Goal: Task Accomplishment & Management: Complete application form

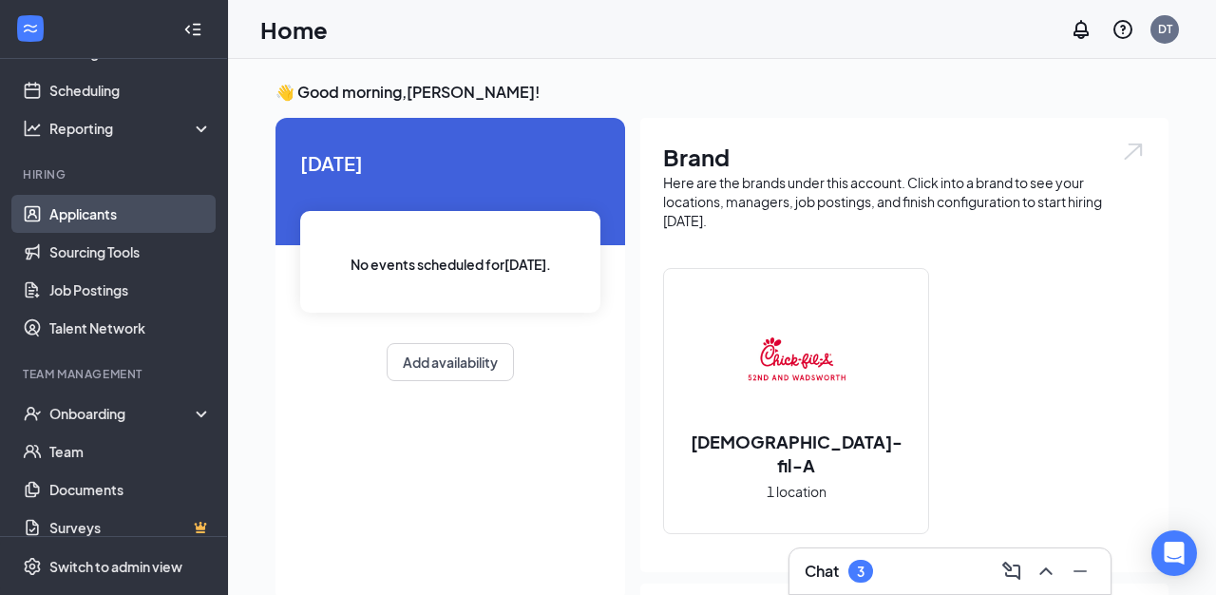
scroll to position [101, 0]
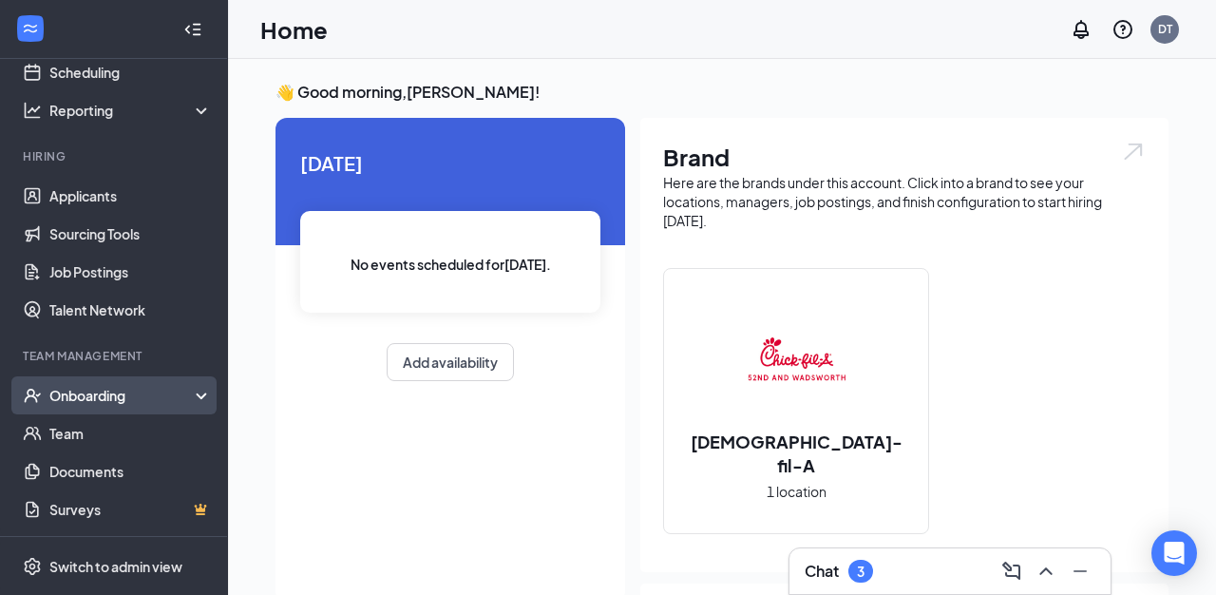
click at [80, 400] on div "Onboarding" at bounding box center [122, 395] width 146 height 19
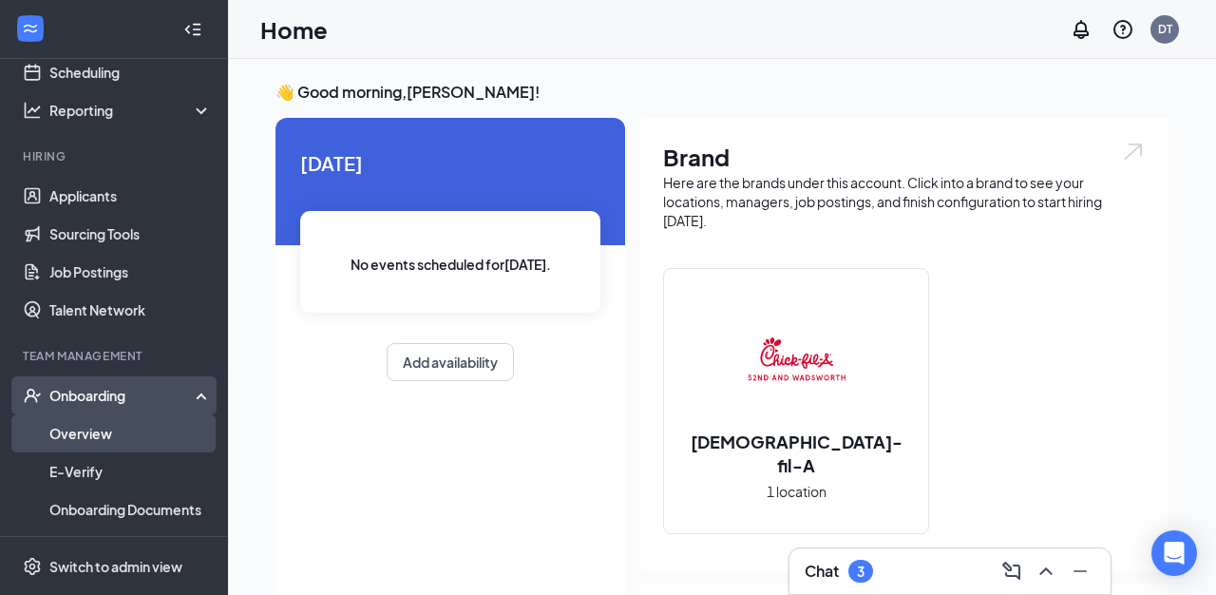
click at [87, 422] on link "Overview" at bounding box center [130, 433] width 162 height 38
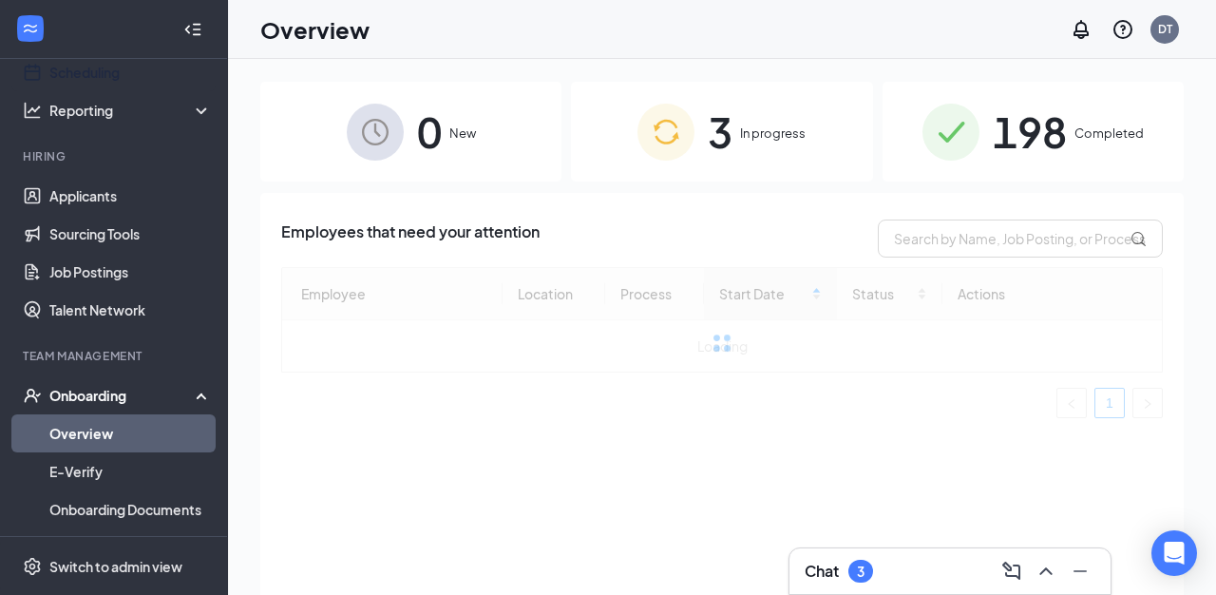
click at [195, 40] on div at bounding box center [193, 29] width 38 height 38
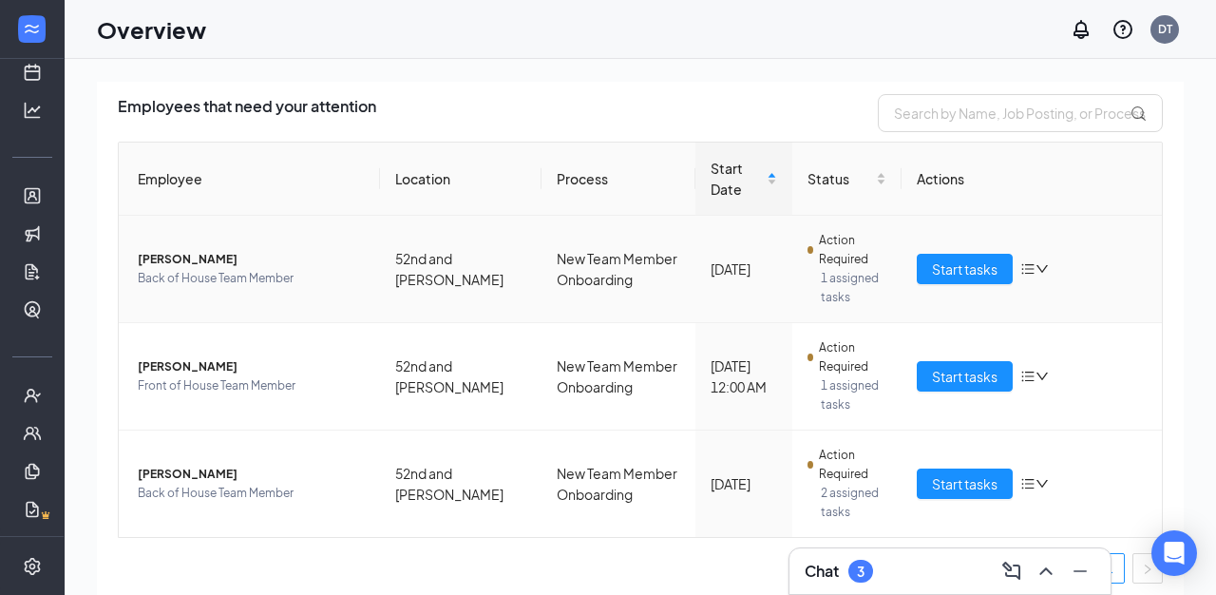
scroll to position [134, 0]
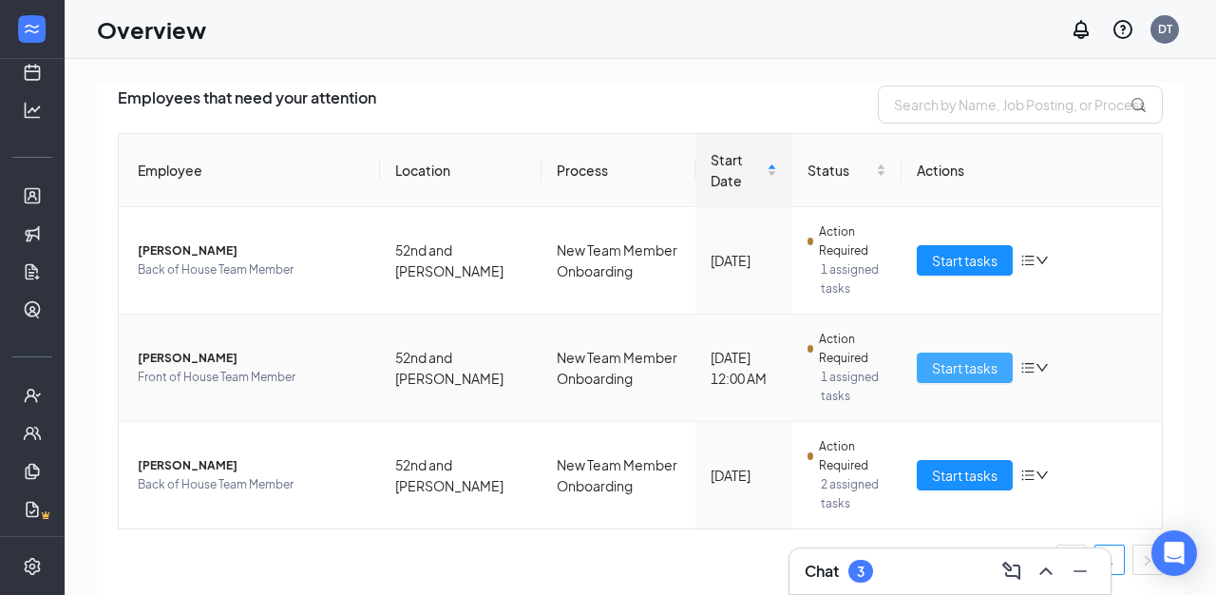
click at [971, 365] on span "Start tasks" at bounding box center [965, 367] width 66 height 21
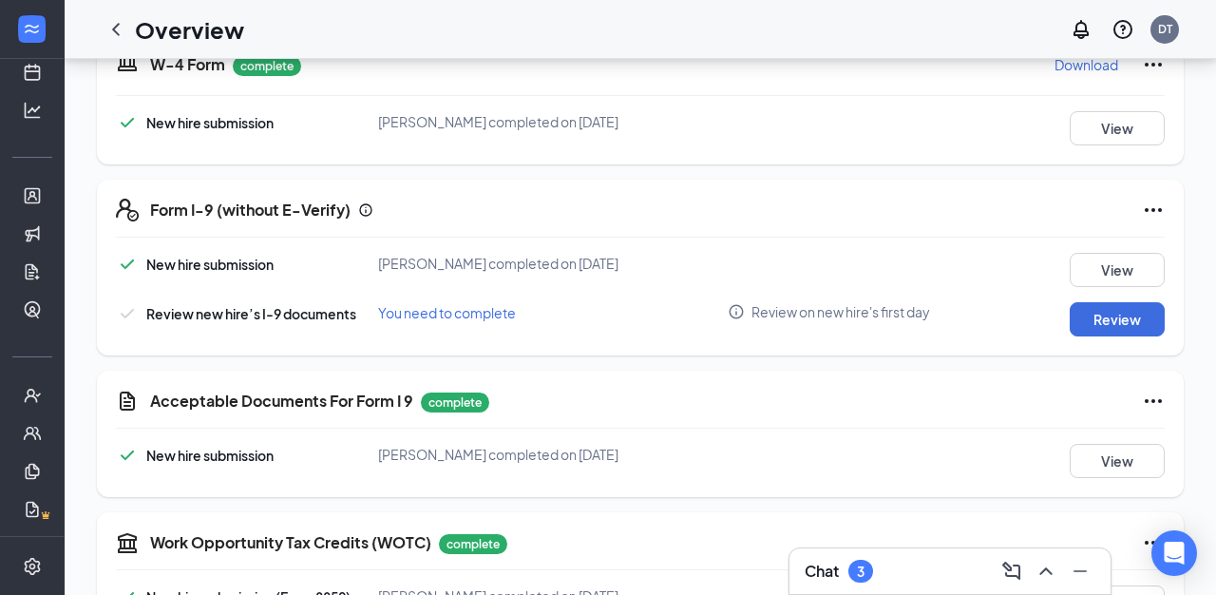
scroll to position [471, 0]
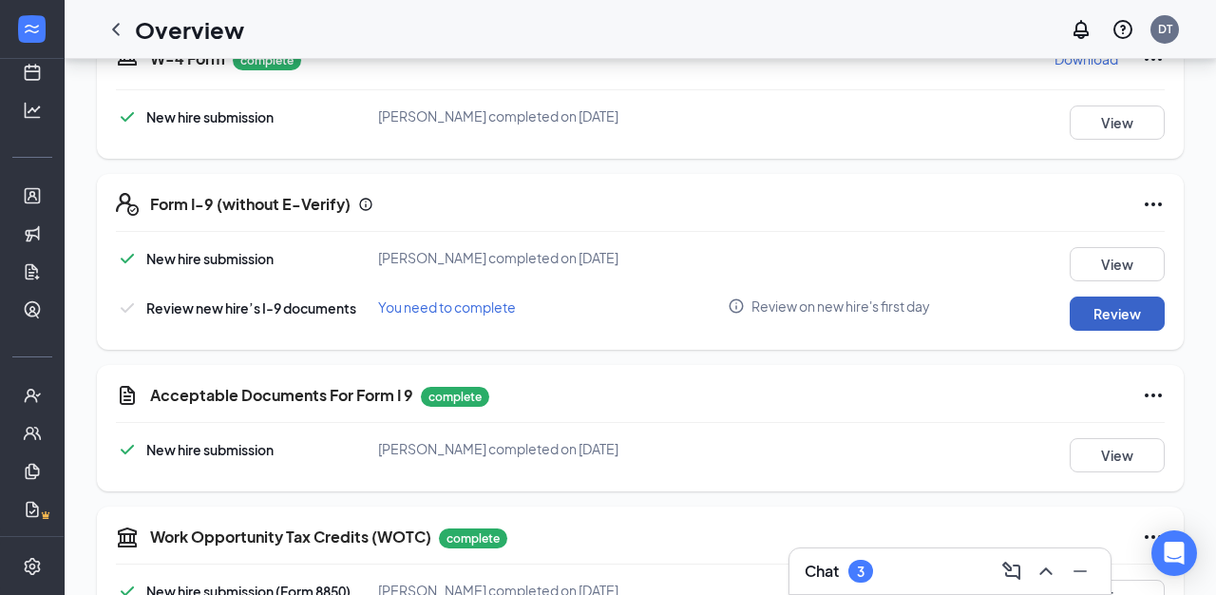
click at [1123, 308] on button "Review" at bounding box center [1117, 313] width 95 height 34
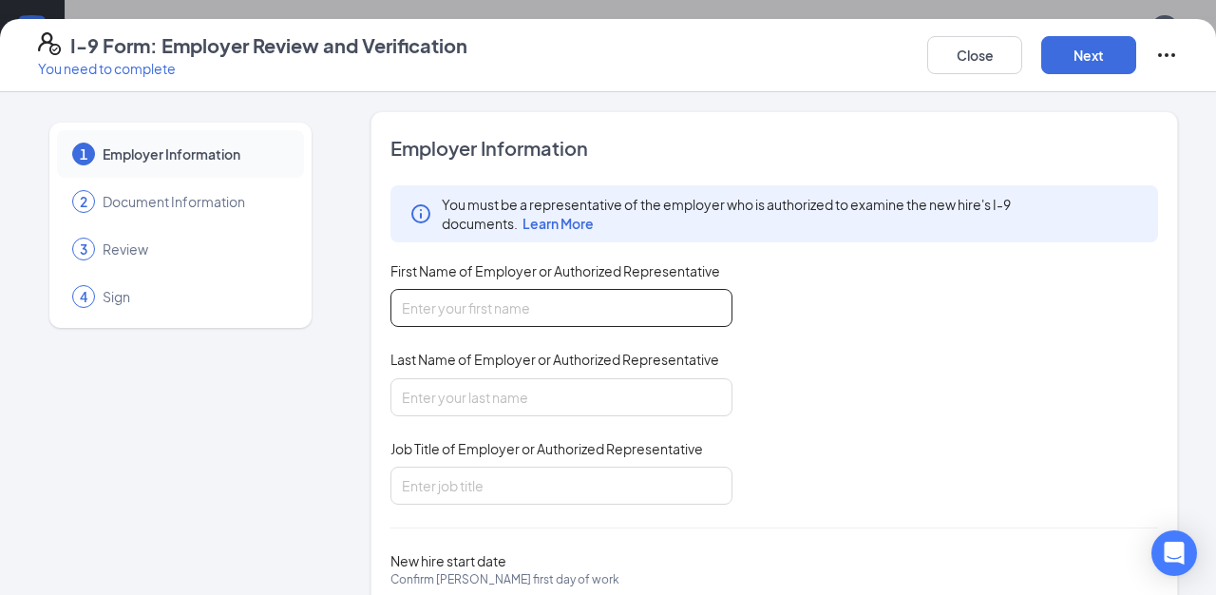
click at [511, 305] on input "First Name of Employer or Authorized Representative" at bounding box center [561, 308] width 342 height 38
type input "Diego"
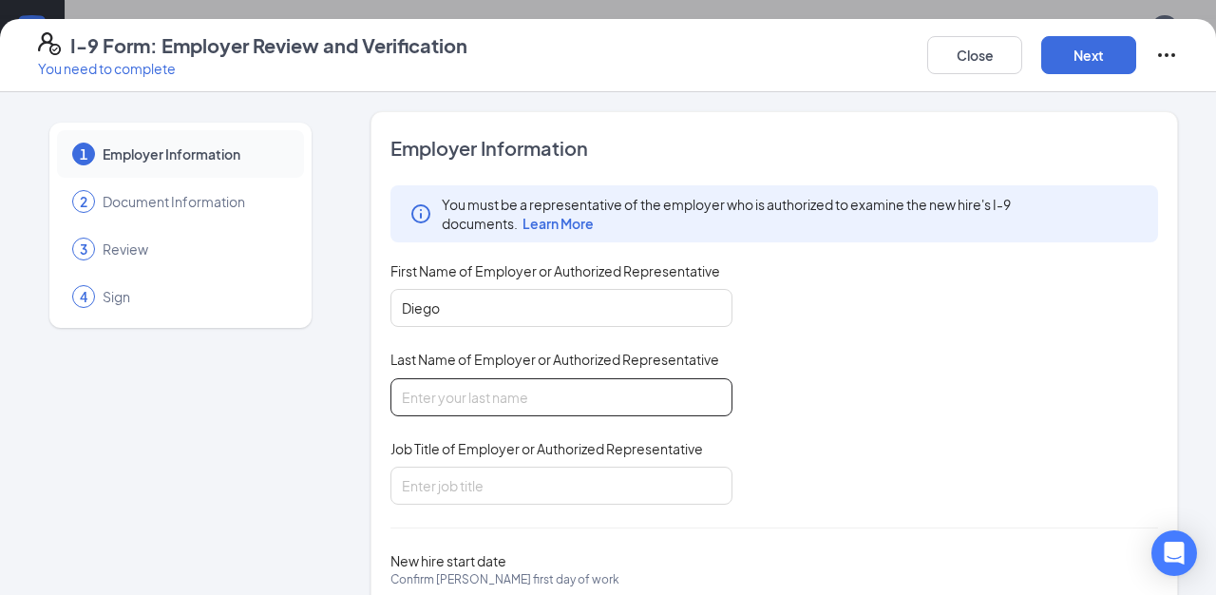
click at [480, 384] on input "Last Name of Employer or Authorized Representative" at bounding box center [561, 397] width 342 height 38
type input "[PERSON_NAME]"
click at [496, 476] on input "Job Title of Employer or Authorized Representative" at bounding box center [561, 485] width 342 height 38
type input "Director of People and Culture"
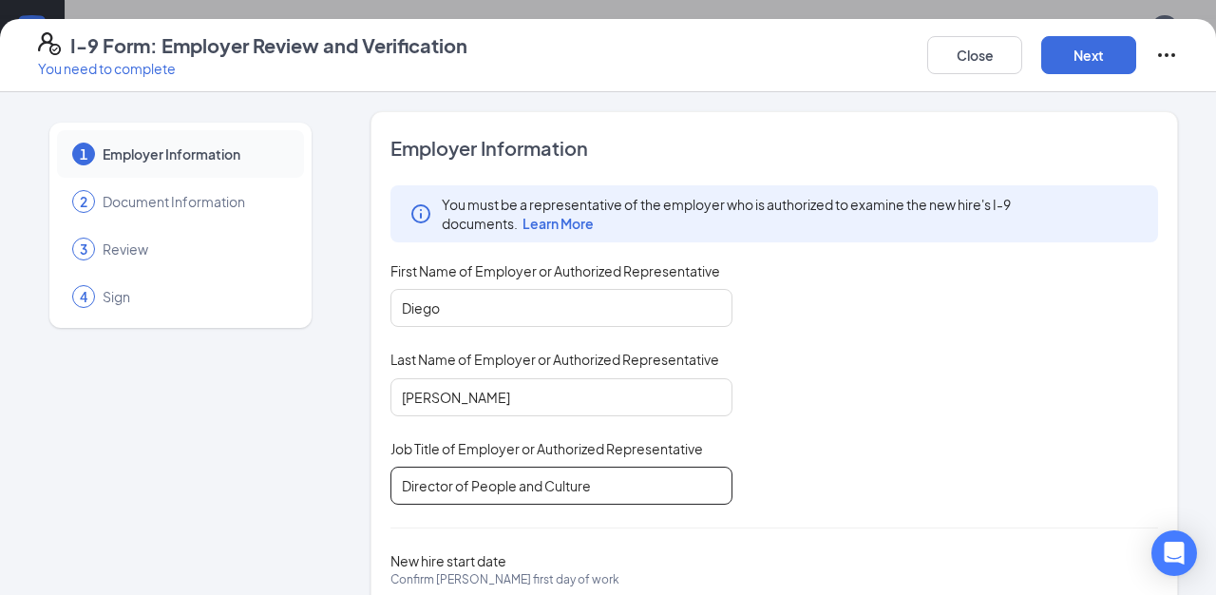
scroll to position [105, 0]
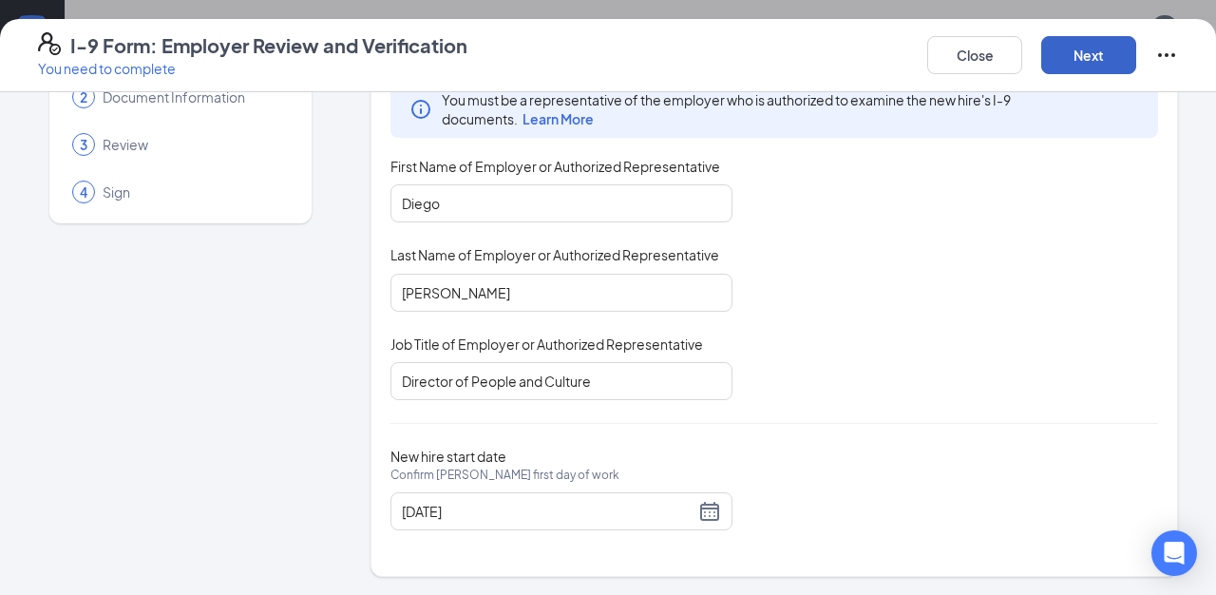
click at [1074, 60] on button "Next" at bounding box center [1088, 55] width 95 height 38
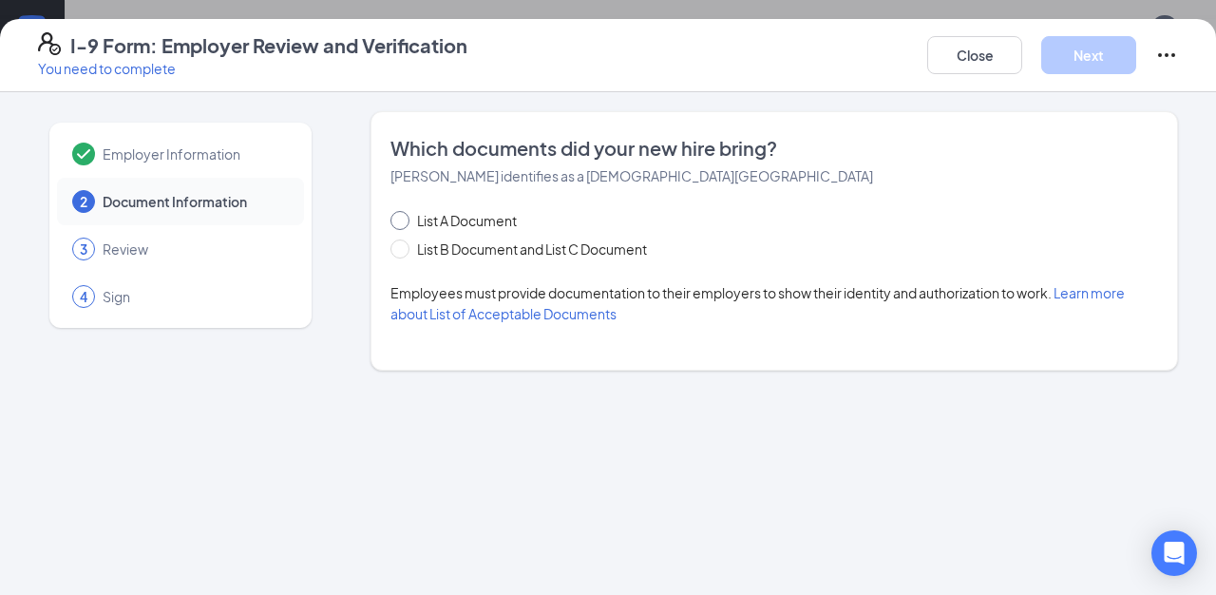
click at [501, 219] on span "List A Document" at bounding box center [466, 220] width 115 height 21
click at [404, 219] on input "List A Document" at bounding box center [396, 217] width 13 height 13
radio input "true"
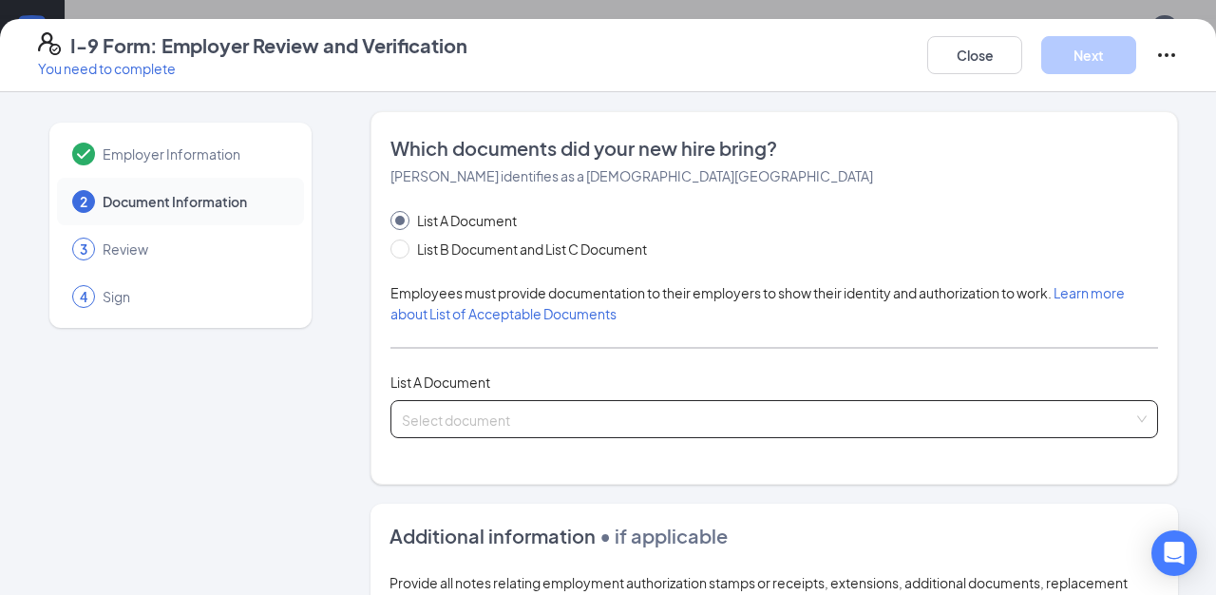
click at [485, 428] on input "search" at bounding box center [768, 415] width 732 height 29
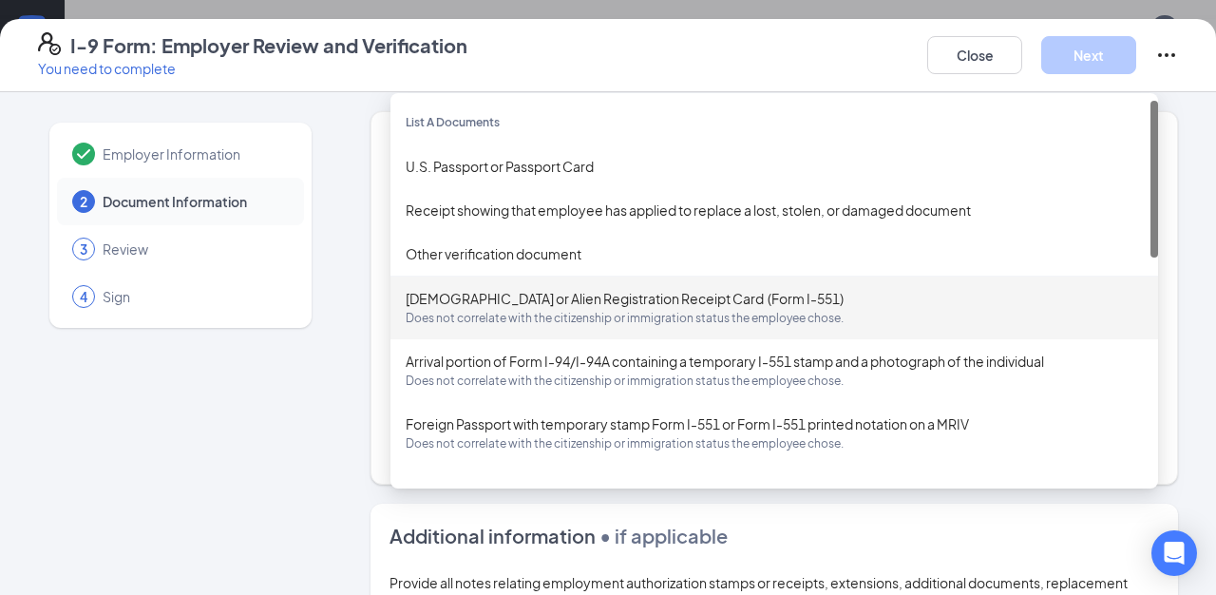
click at [368, 312] on div "Employer Information 2 Document Information 3 Review 4 Sign Which documents did…" at bounding box center [608, 546] width 1140 height 870
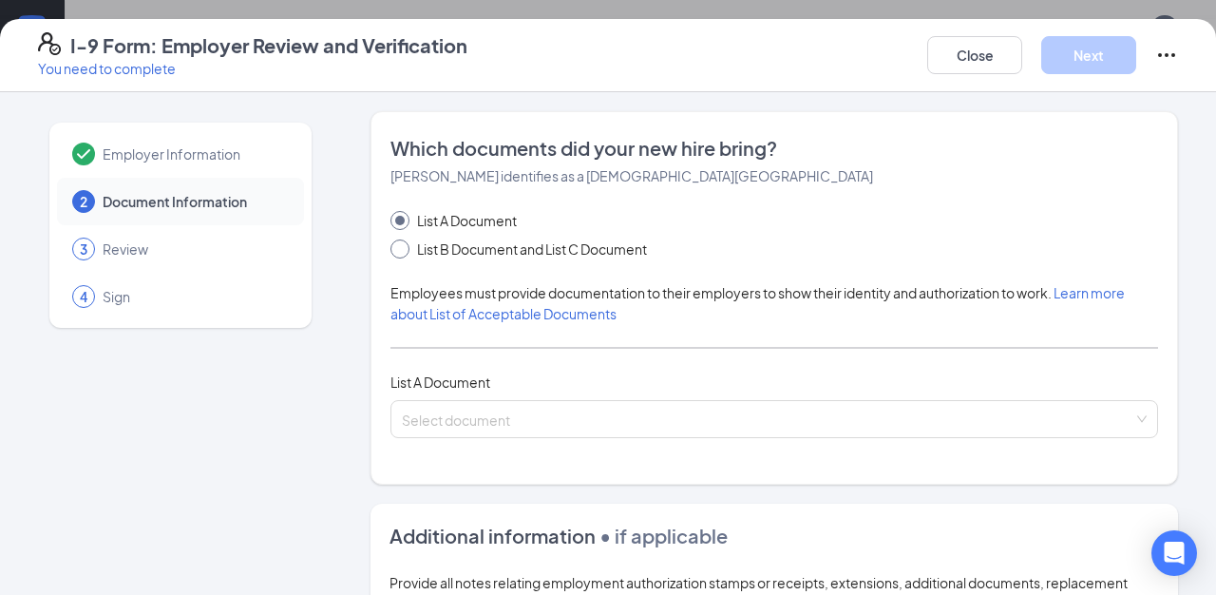
click at [405, 252] on span at bounding box center [399, 248] width 19 height 19
click at [404, 252] on input "List B Document and List C Document" at bounding box center [396, 245] width 13 height 13
radio input "true"
radio input "false"
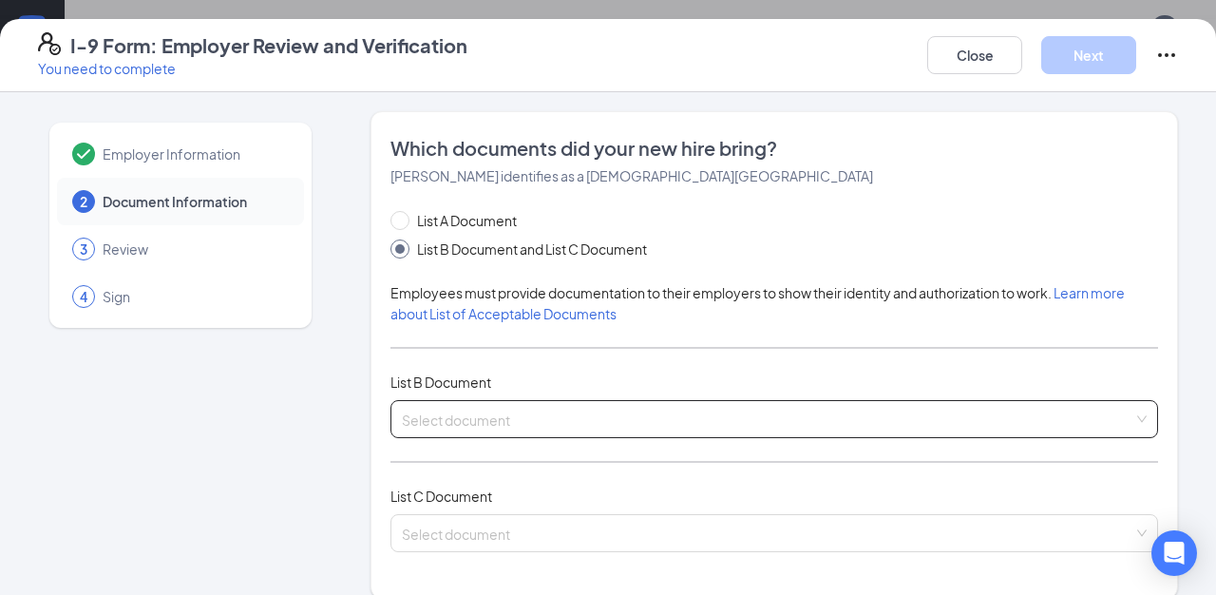
click at [539, 422] on input "search" at bounding box center [768, 415] width 732 height 29
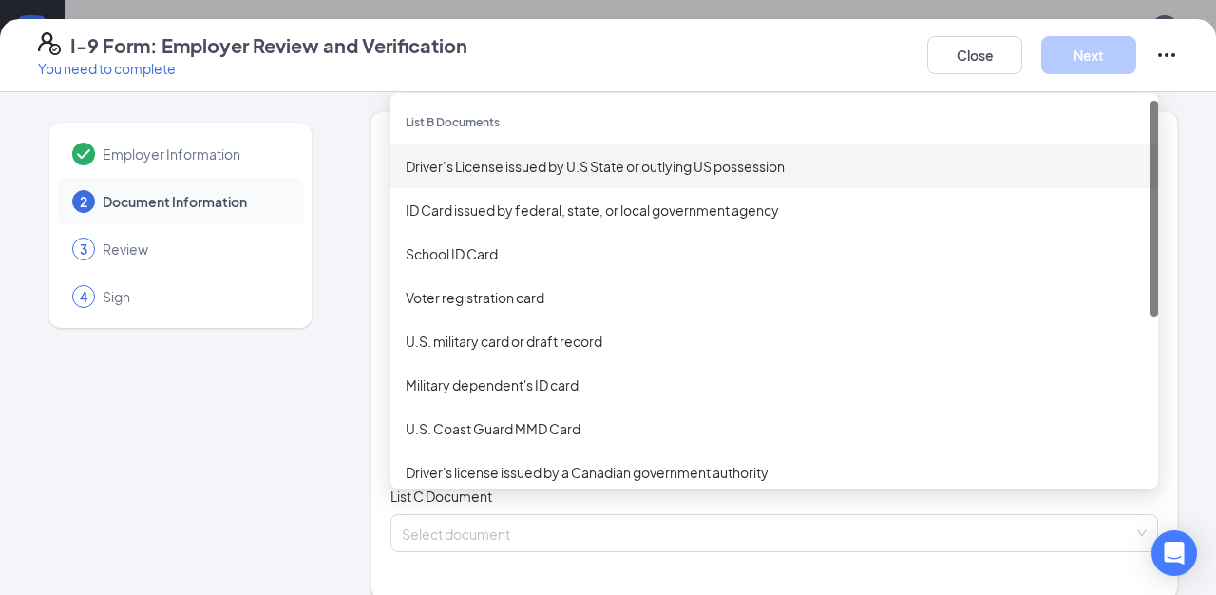
click at [527, 169] on div "Driver’s License issued by U.S State or outlying US possession" at bounding box center [774, 166] width 737 height 21
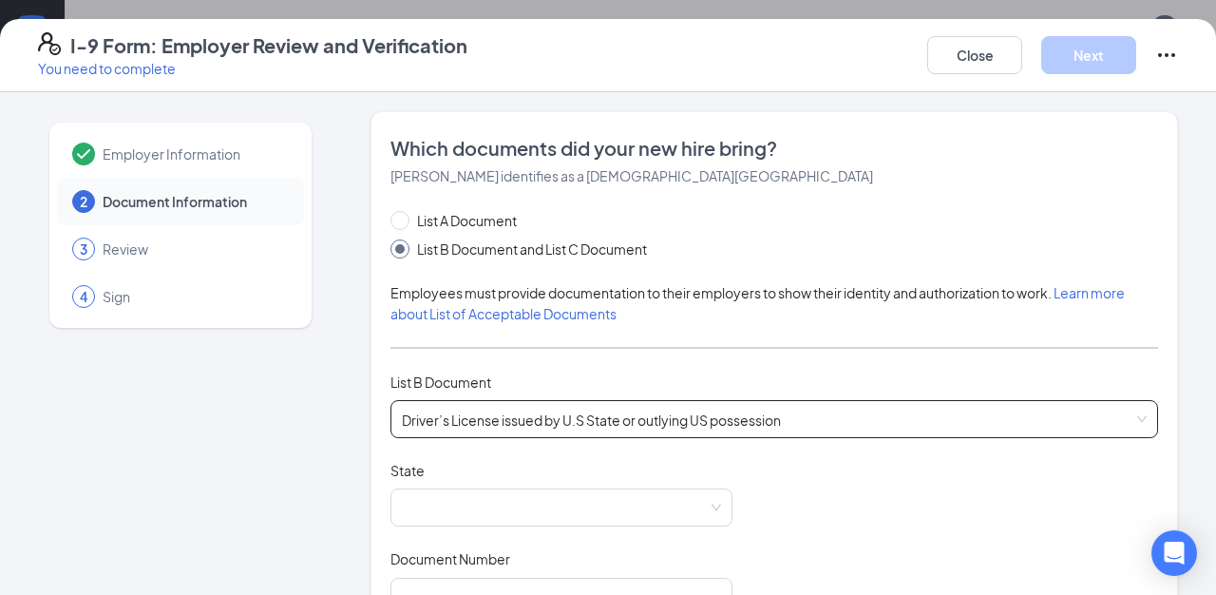
scroll to position [133, 0]
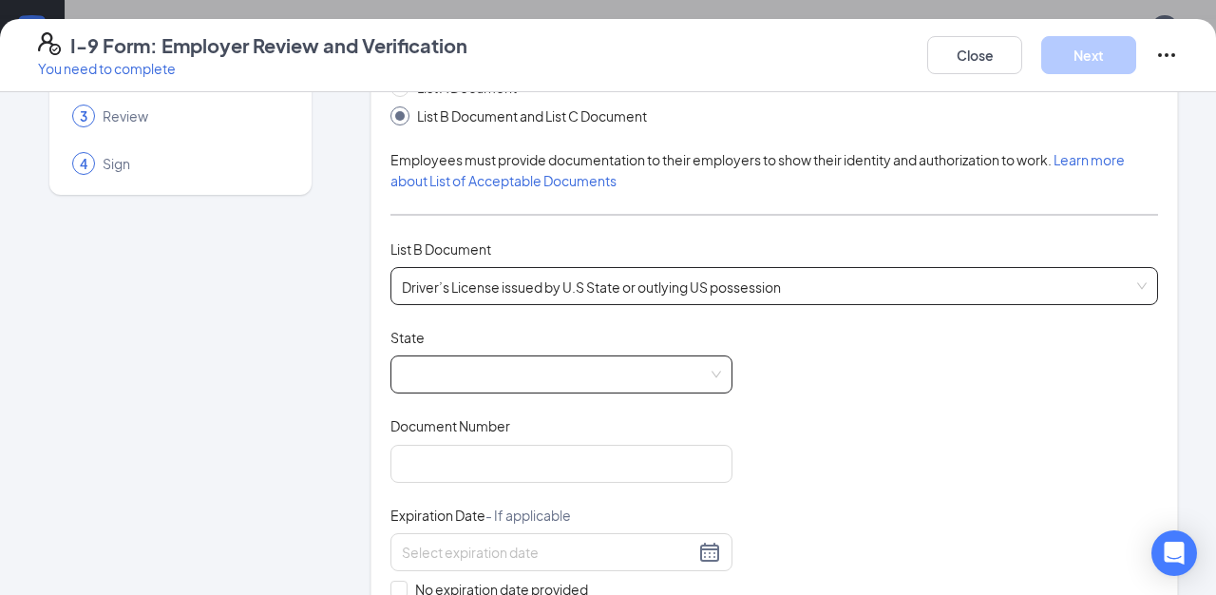
click at [497, 381] on span at bounding box center [561, 374] width 319 height 36
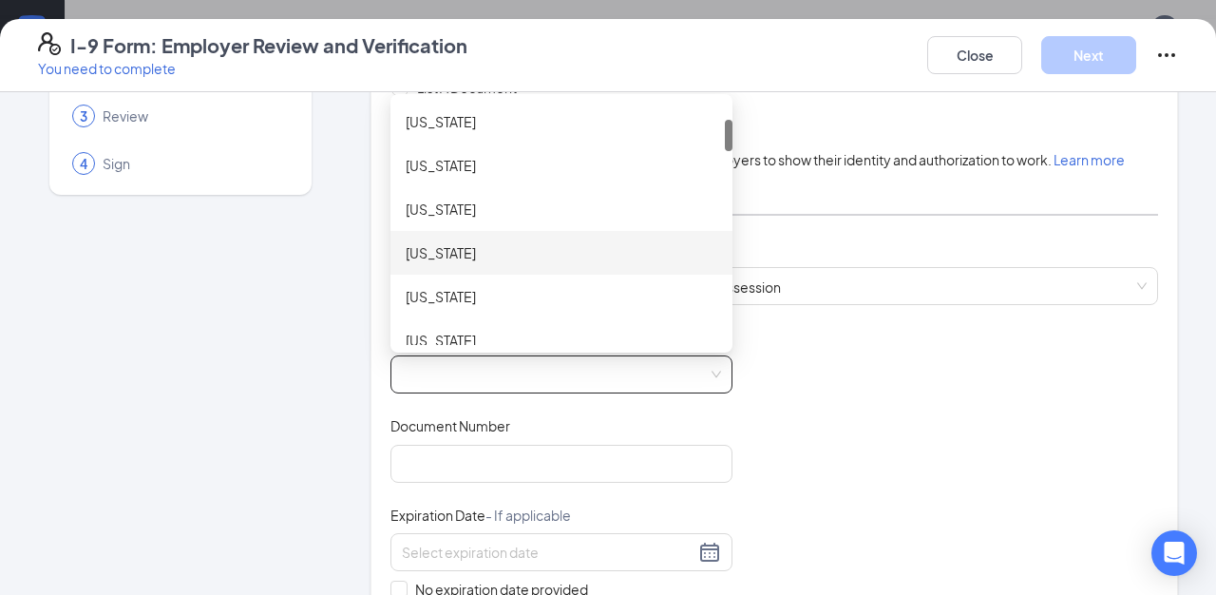
click at [464, 249] on div "[US_STATE]" at bounding box center [562, 252] width 312 height 21
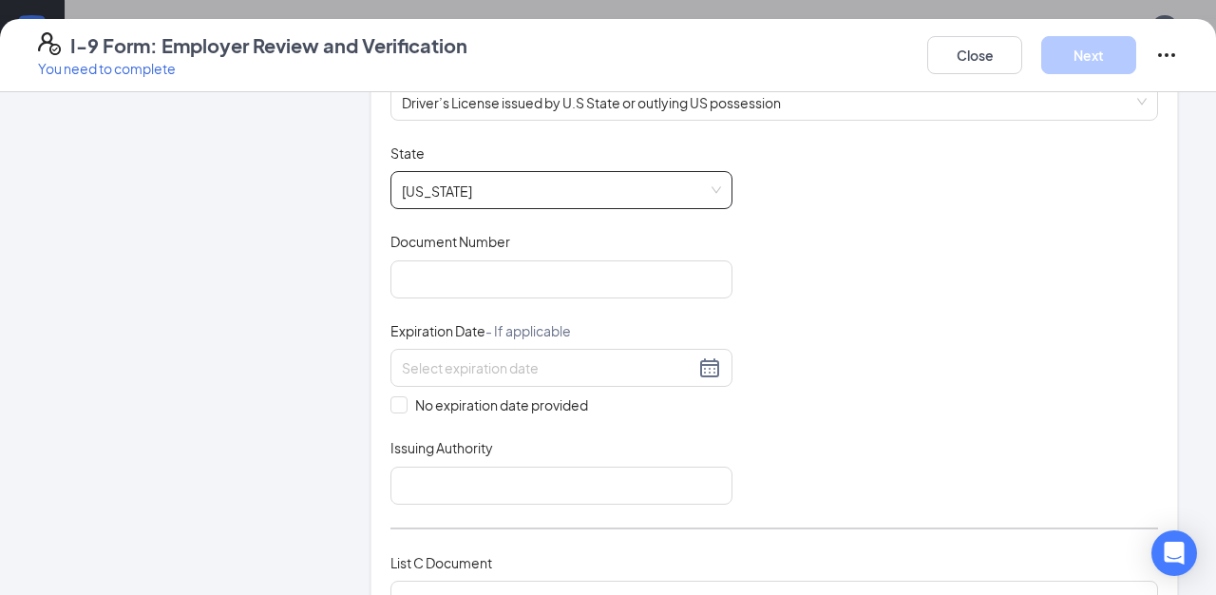
scroll to position [318, 0]
click at [501, 278] on input "Document Number" at bounding box center [561, 278] width 342 height 38
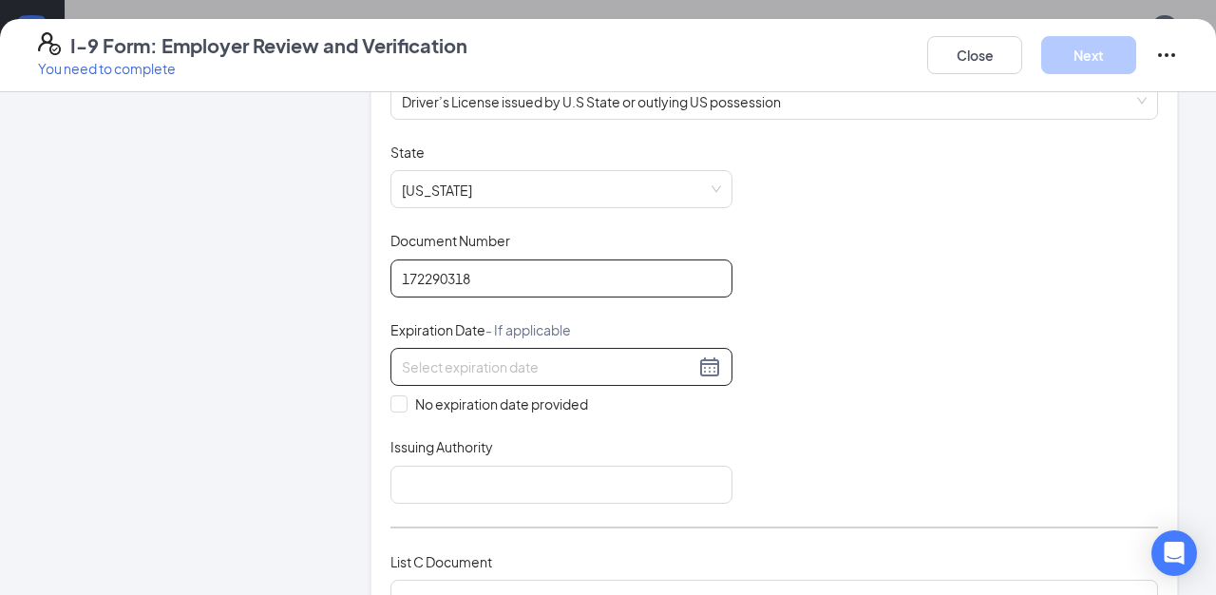
type input "172290318"
click at [461, 361] on input at bounding box center [548, 366] width 293 height 21
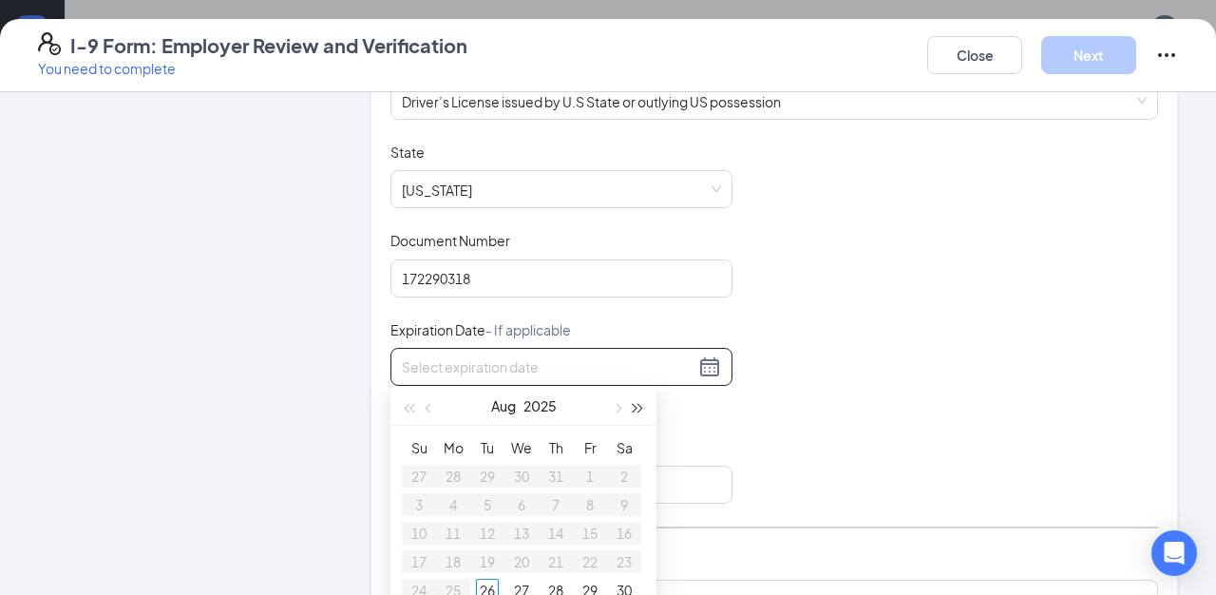
click at [634, 404] on span "button" at bounding box center [639, 409] width 10 height 10
click at [620, 404] on button "button" at bounding box center [616, 406] width 21 height 38
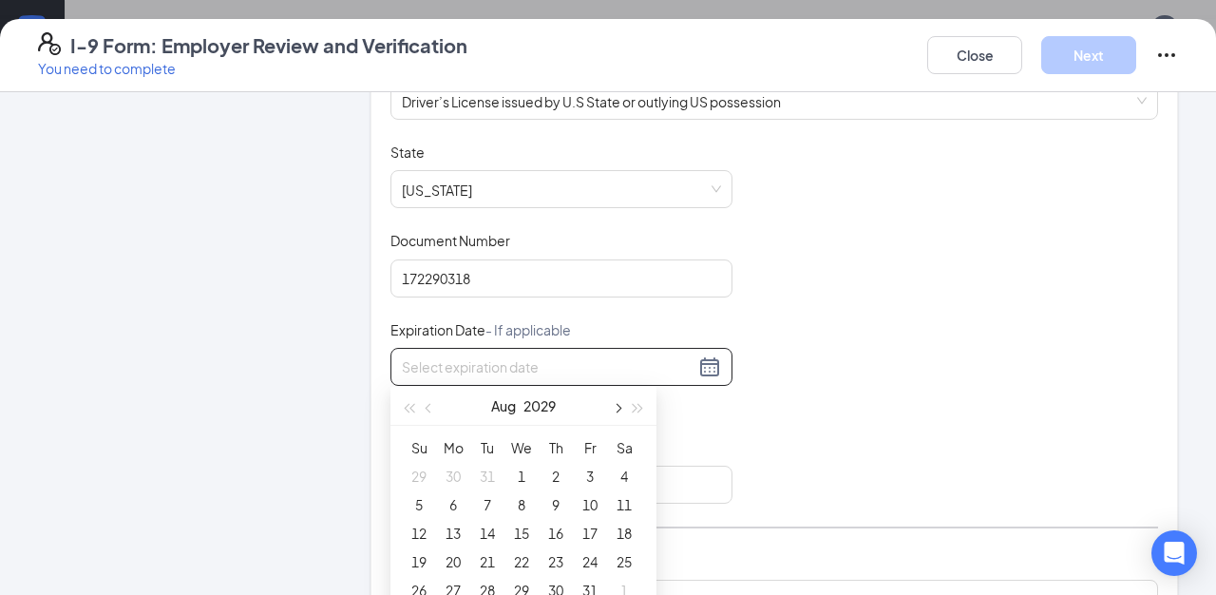
click at [620, 404] on button "button" at bounding box center [616, 406] width 21 height 38
click at [409, 408] on span "button" at bounding box center [409, 409] width 10 height 10
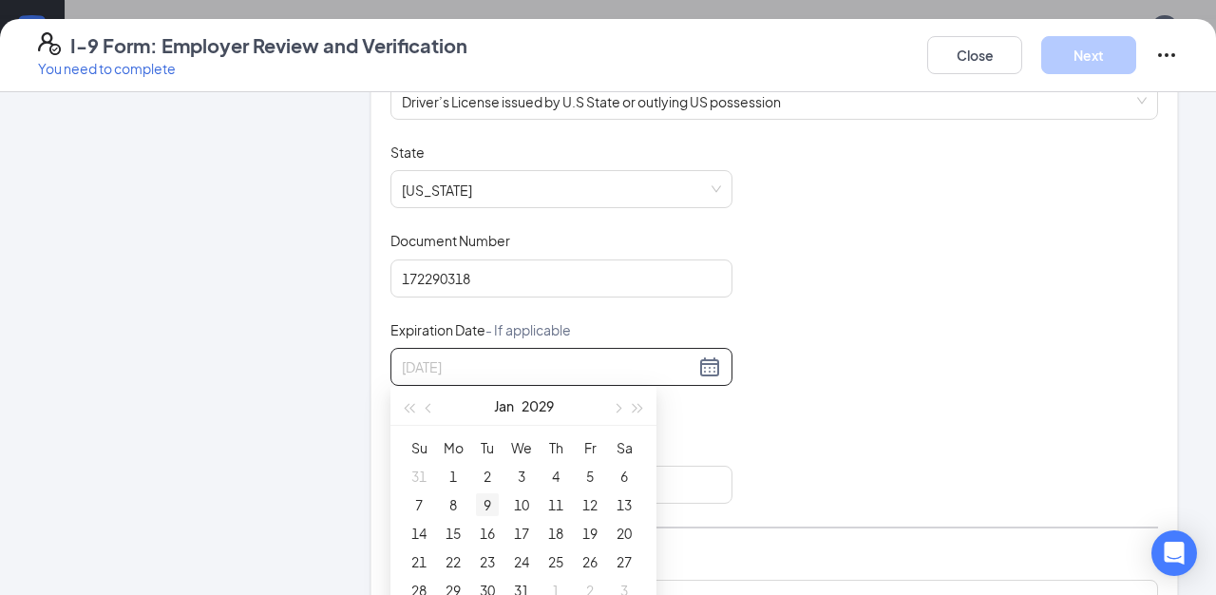
type input "[DATE]"
click at [485, 506] on div "9" at bounding box center [487, 504] width 23 height 23
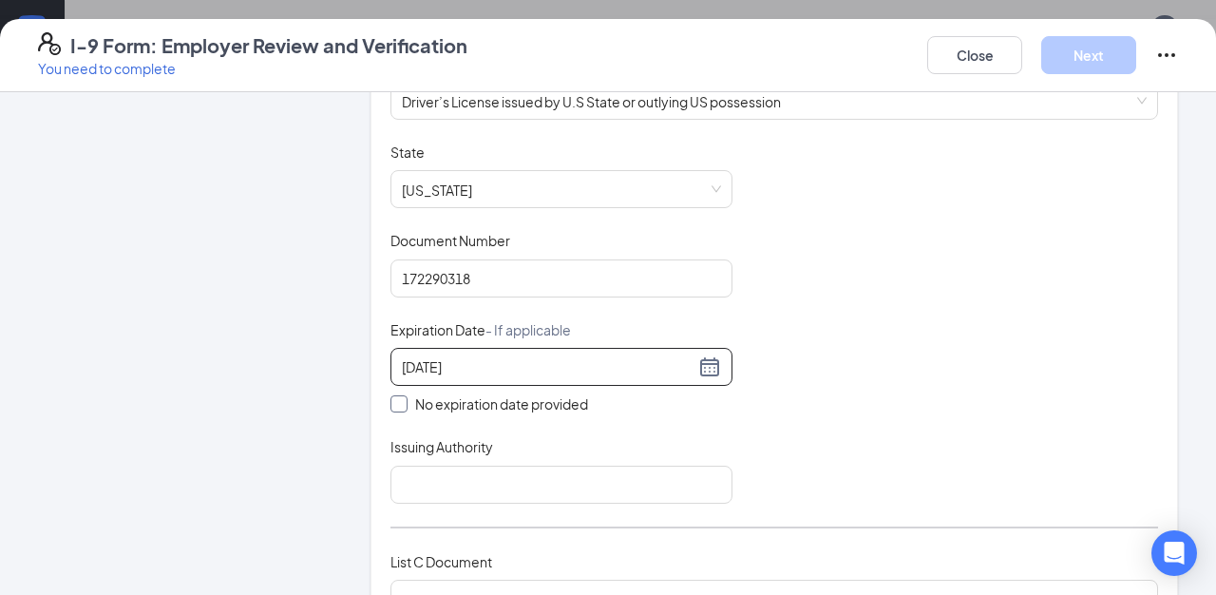
scroll to position [354, 0]
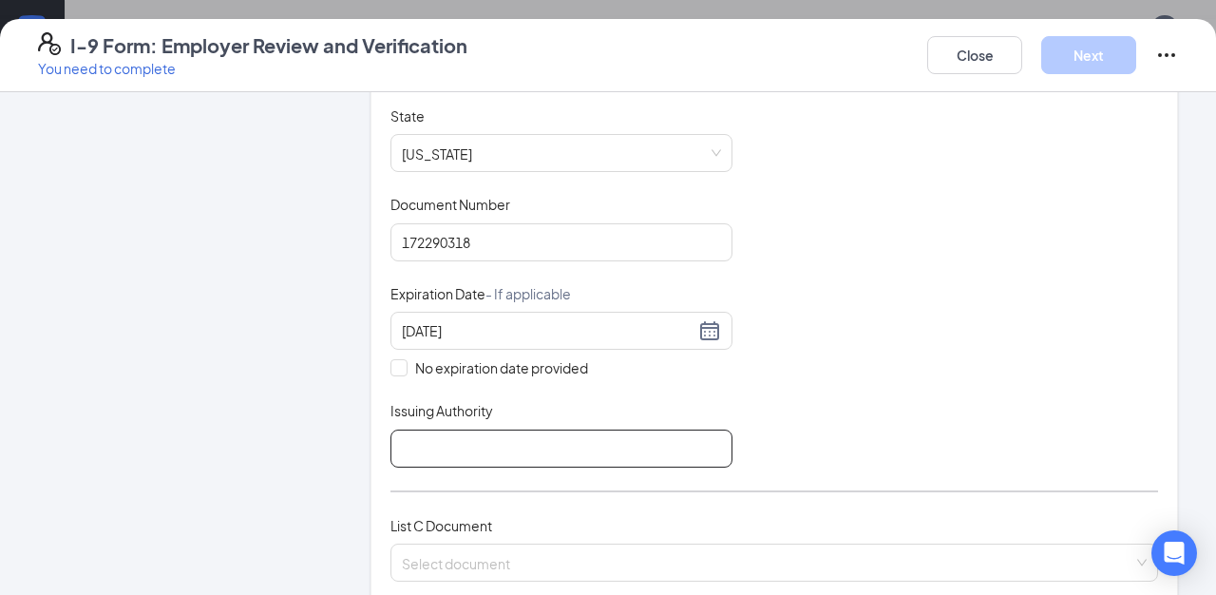
click at [538, 442] on input "Issuing Authority" at bounding box center [561, 448] width 342 height 38
type input "State of [US_STATE]"
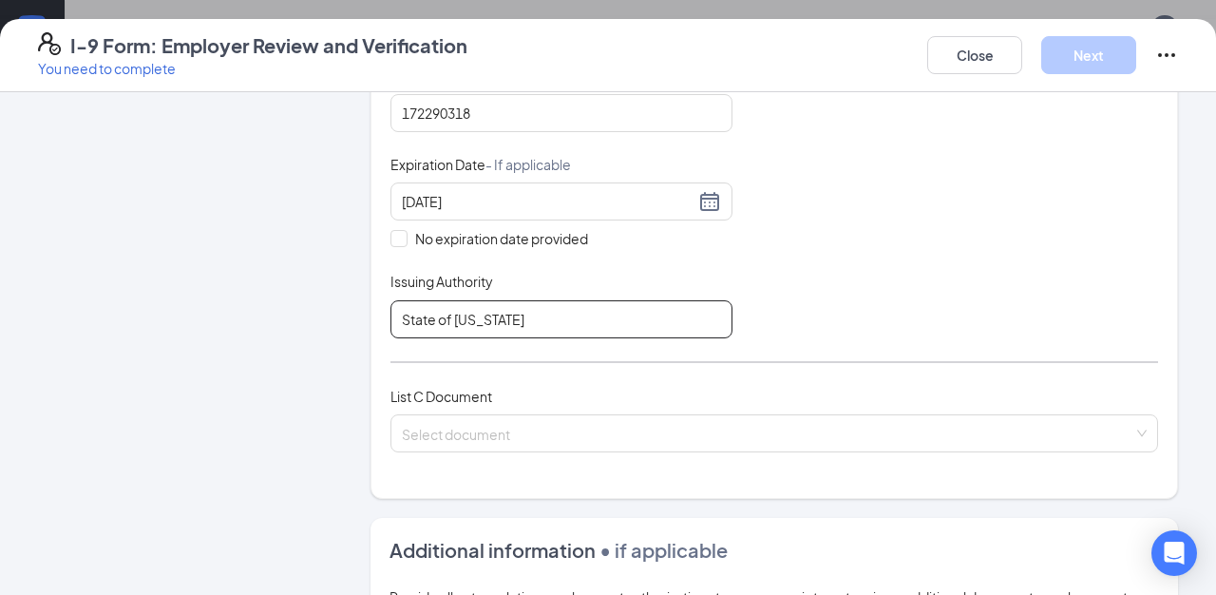
scroll to position [526, 0]
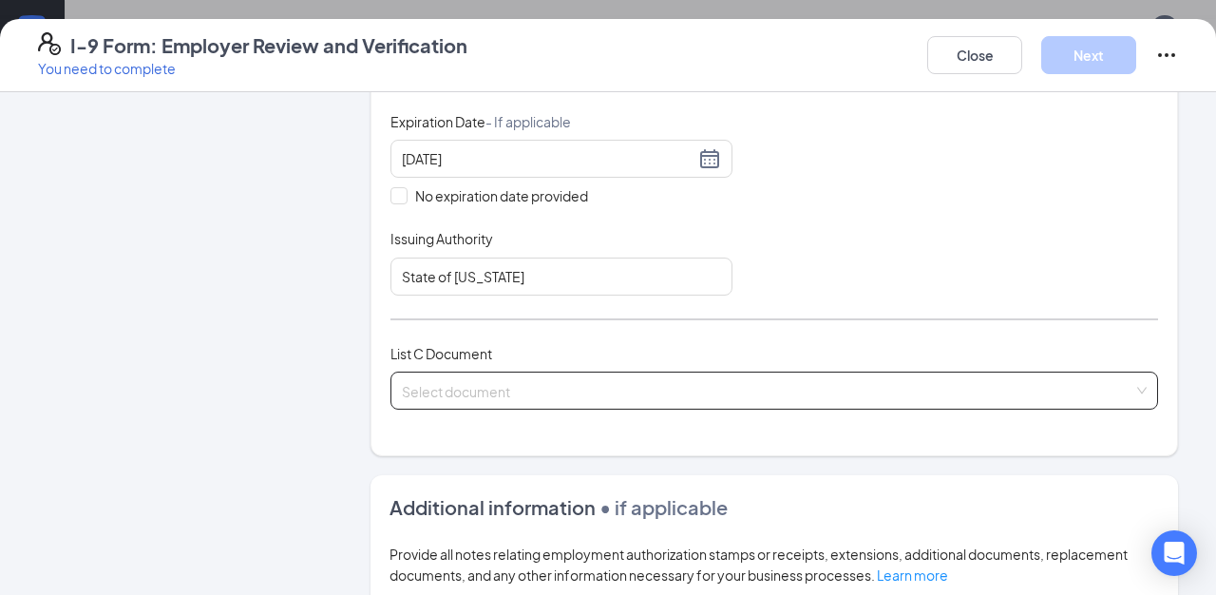
click at [575, 389] on input "search" at bounding box center [768, 386] width 732 height 29
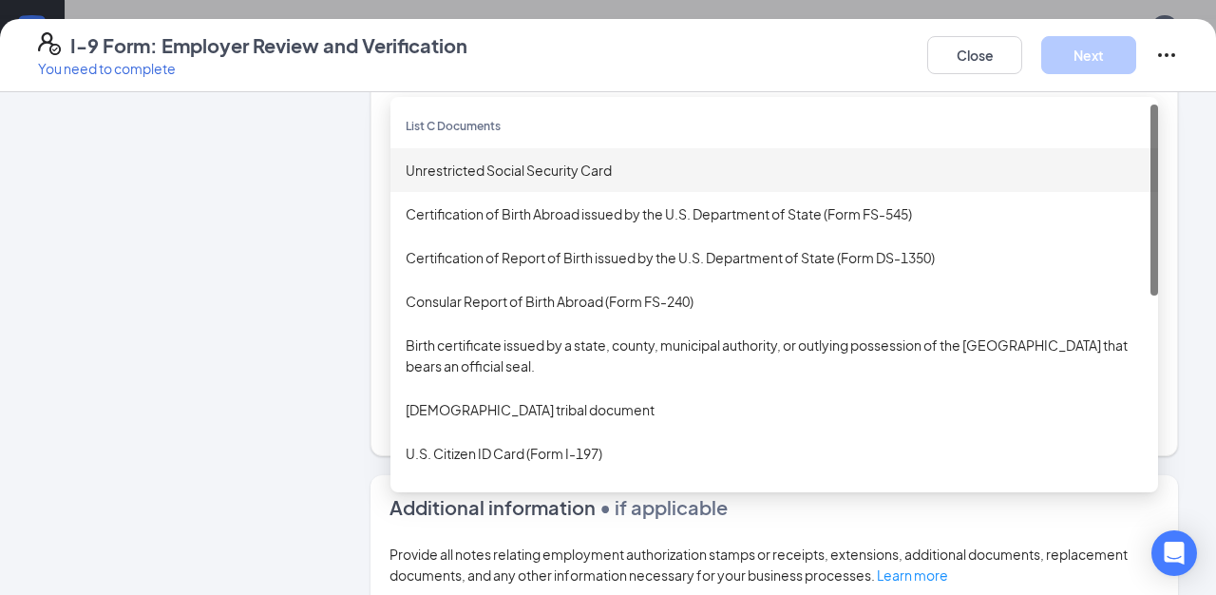
click at [500, 161] on div "Unrestricted Social Security Card" at bounding box center [774, 170] width 737 height 21
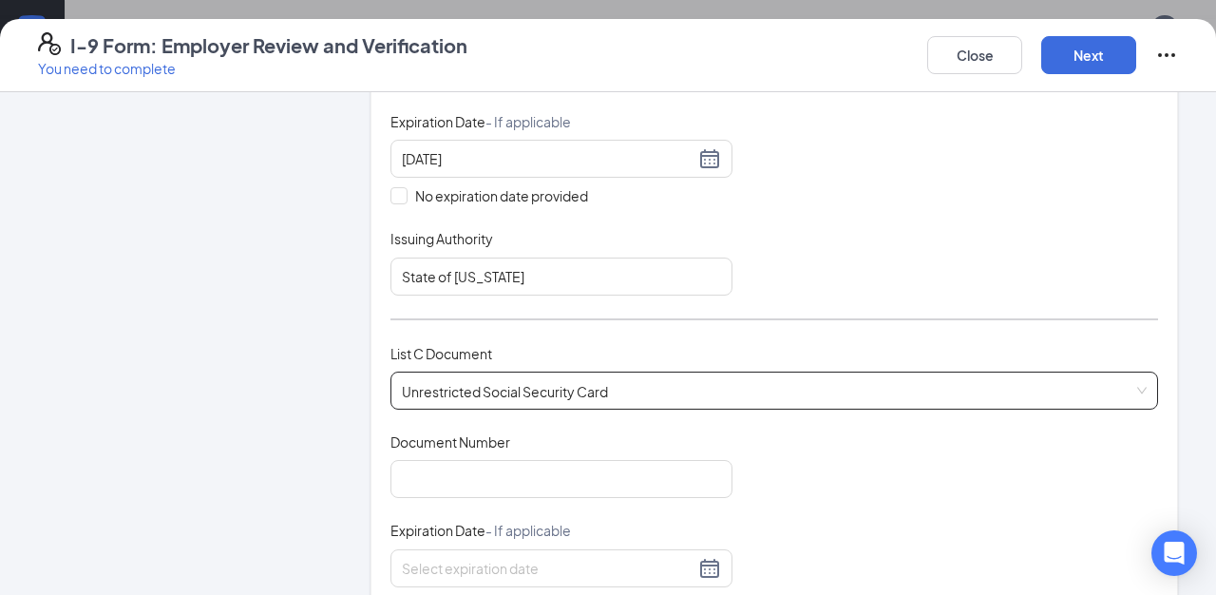
scroll to position [625, 0]
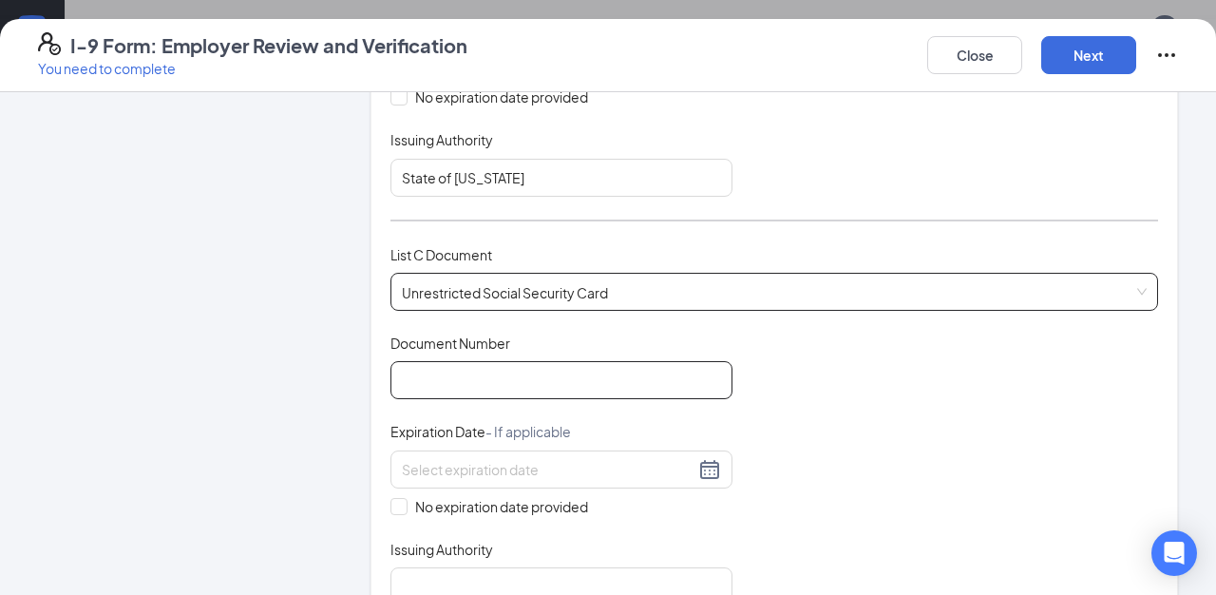
click at [518, 373] on input "Document Number" at bounding box center [561, 380] width 342 height 38
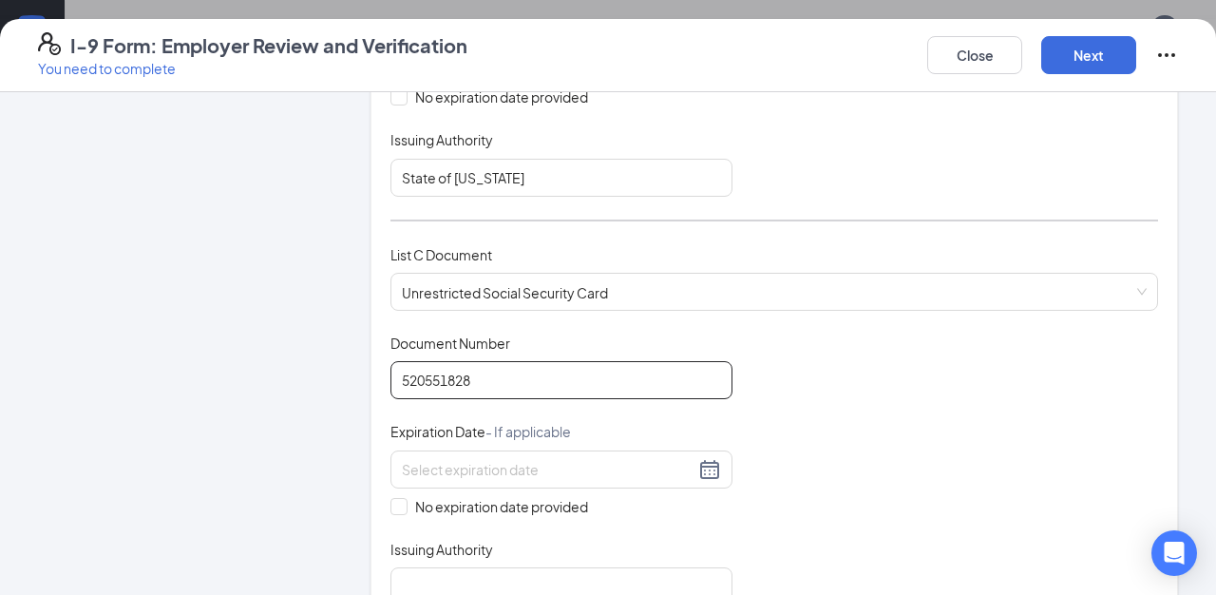
type input "520551828"
click at [388, 504] on div "Which documents did your new hire bring? [PERSON_NAME] identifies as a [DEMOGRA…" at bounding box center [775, 69] width 808 height 1166
click at [396, 504] on input "No expiration date provided" at bounding box center [396, 504] width 13 height 13
checkbox input "true"
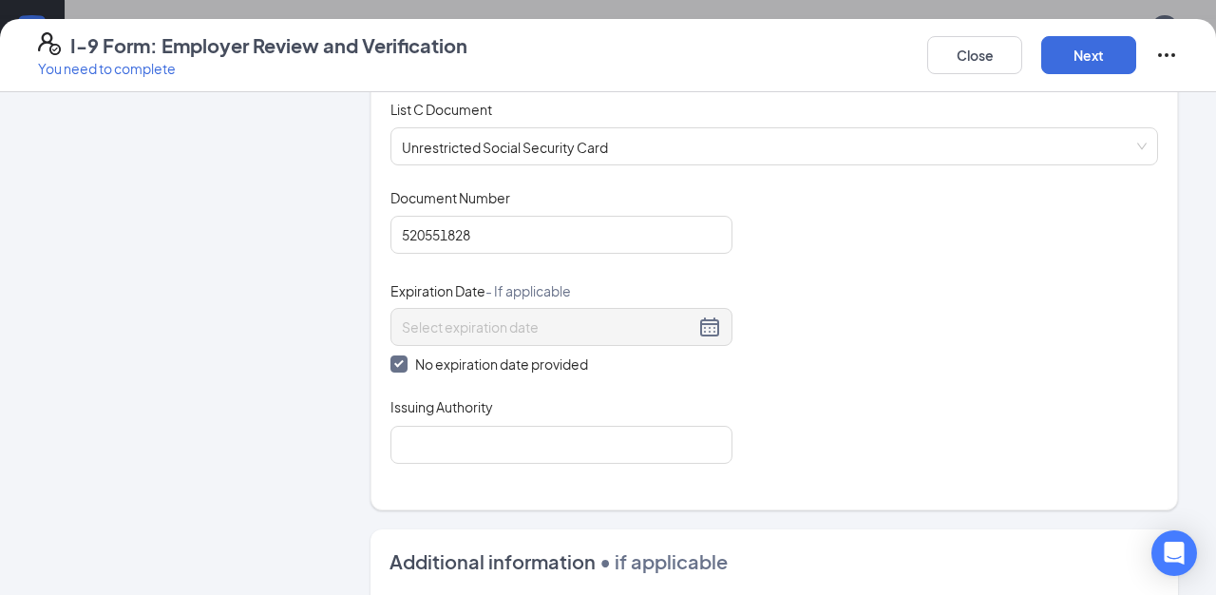
scroll to position [780, 0]
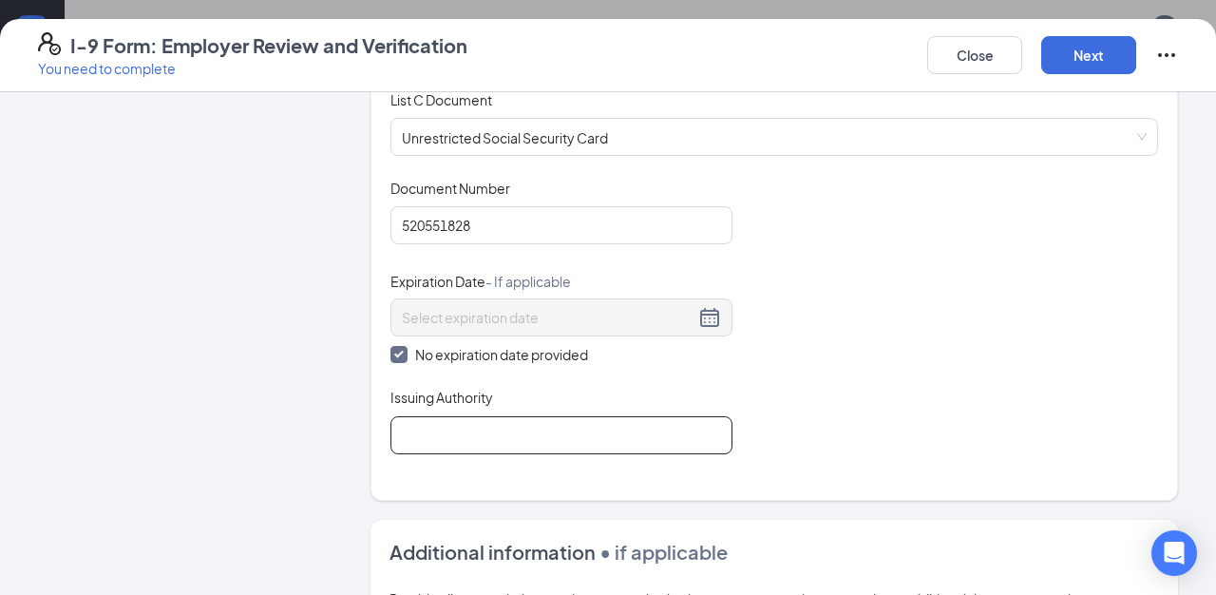
click at [467, 431] on input "Issuing Authority" at bounding box center [561, 435] width 342 height 38
type input "Social Security Administration"
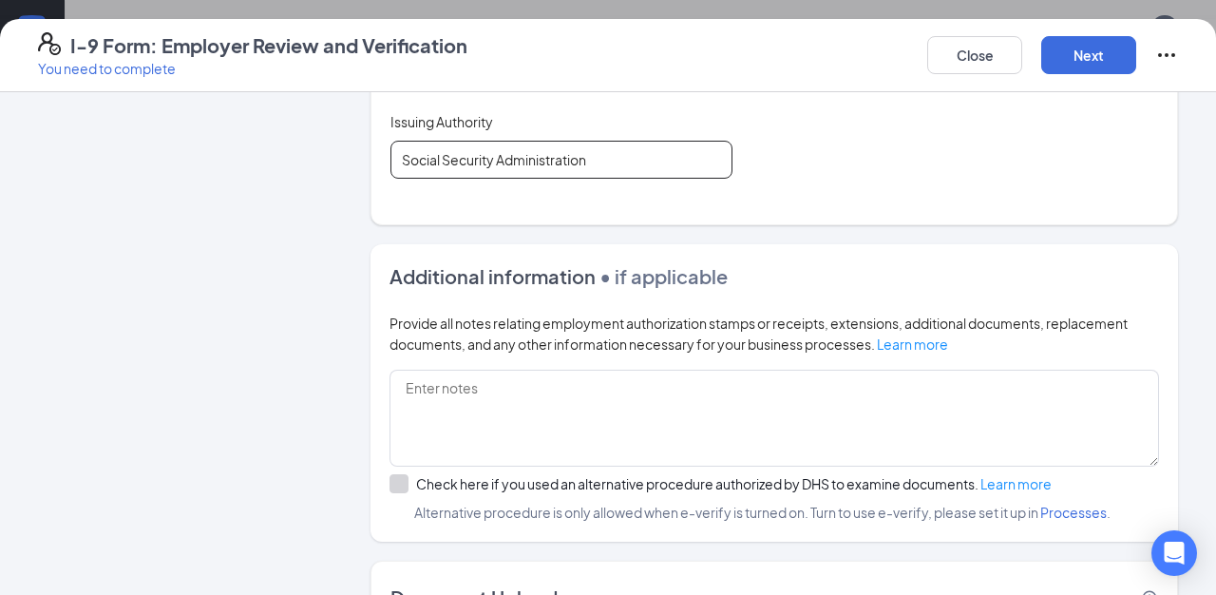
scroll to position [1108, 0]
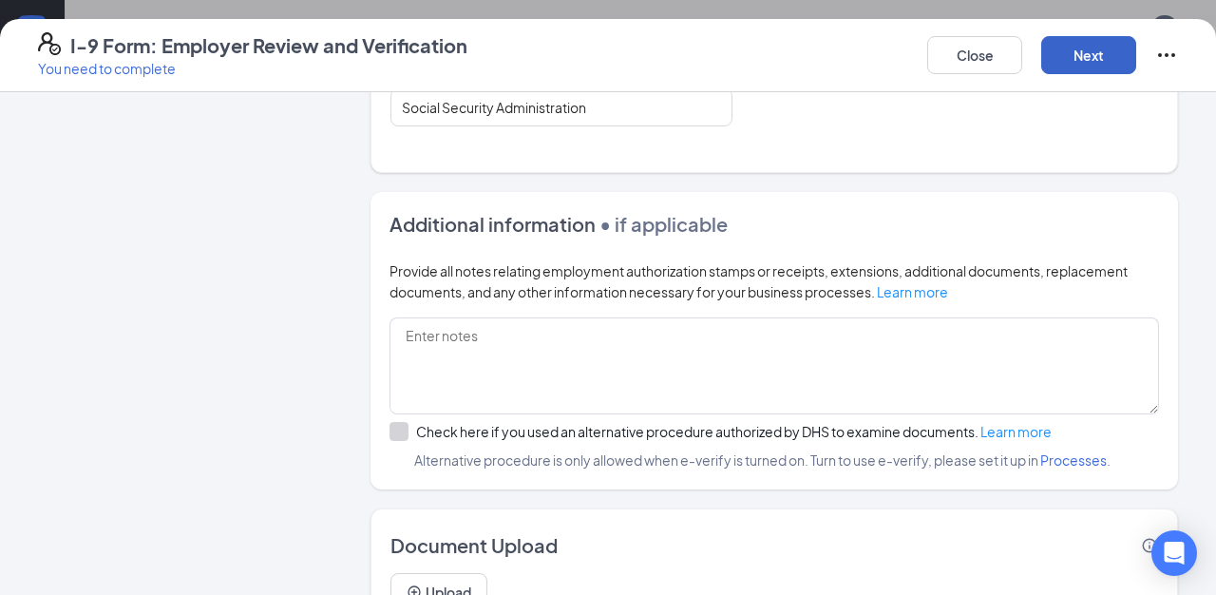
click at [1095, 56] on button "Next" at bounding box center [1088, 55] width 95 height 38
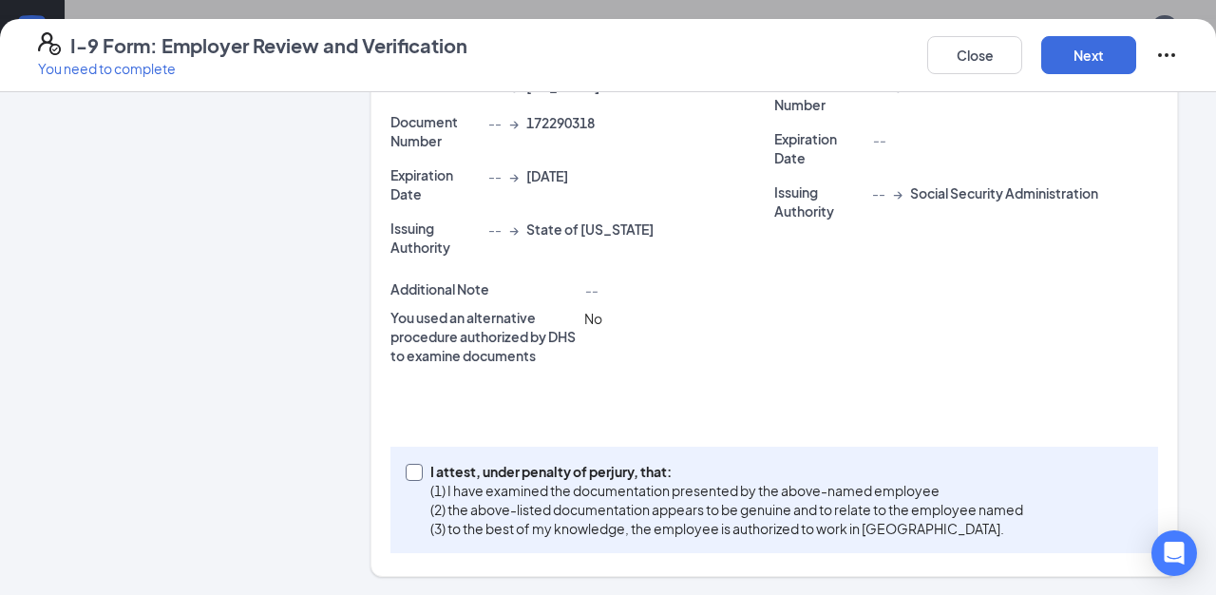
click at [419, 472] on span at bounding box center [414, 472] width 17 height 17
click at [419, 472] on input "I attest, under penalty of [PERSON_NAME], that: (1) I have examined the documen…" at bounding box center [412, 470] width 13 height 13
checkbox input "true"
click at [1097, 62] on button "Next" at bounding box center [1088, 55] width 95 height 38
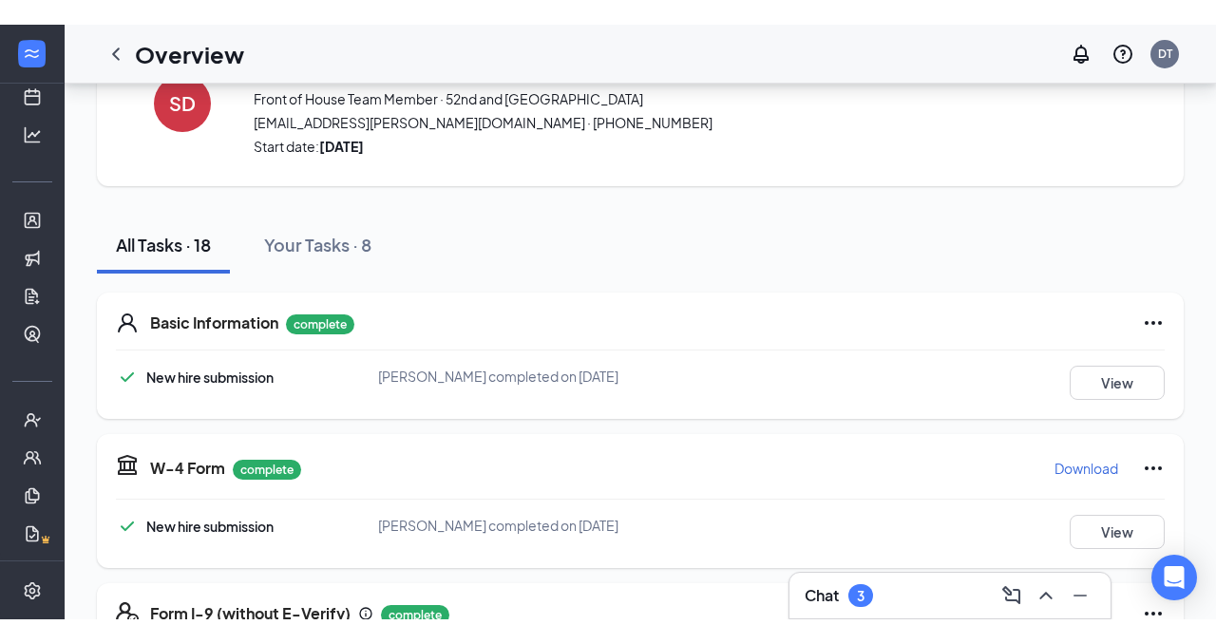
scroll to position [0, 0]
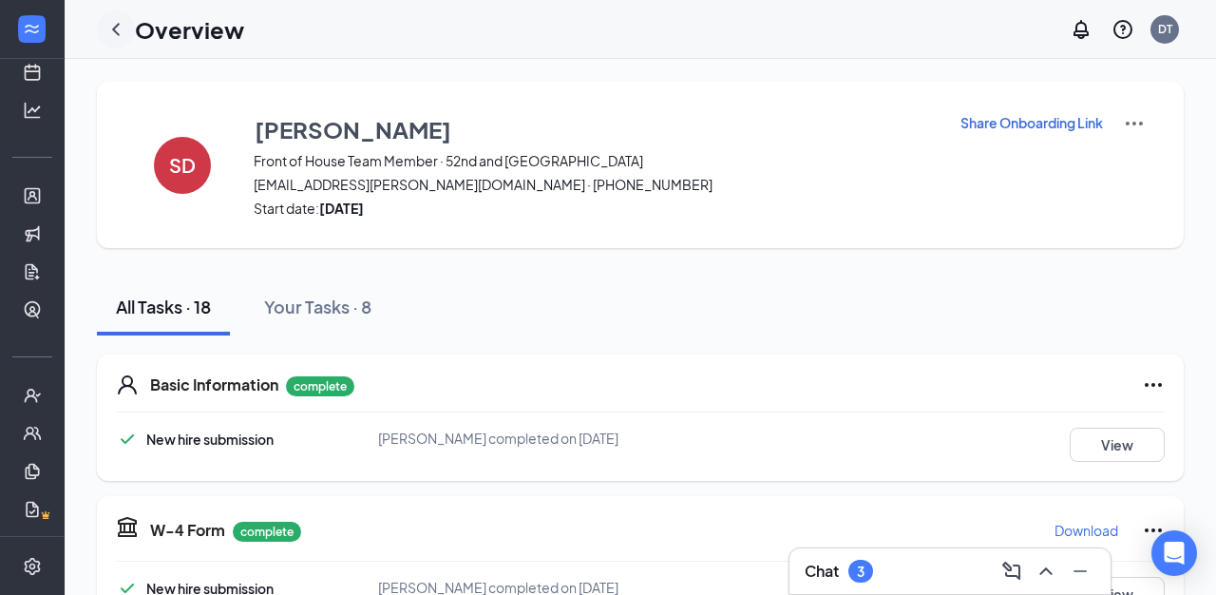
click at [122, 36] on icon "ChevronLeft" at bounding box center [116, 29] width 23 height 23
